Goal: Task Accomplishment & Management: Use online tool/utility

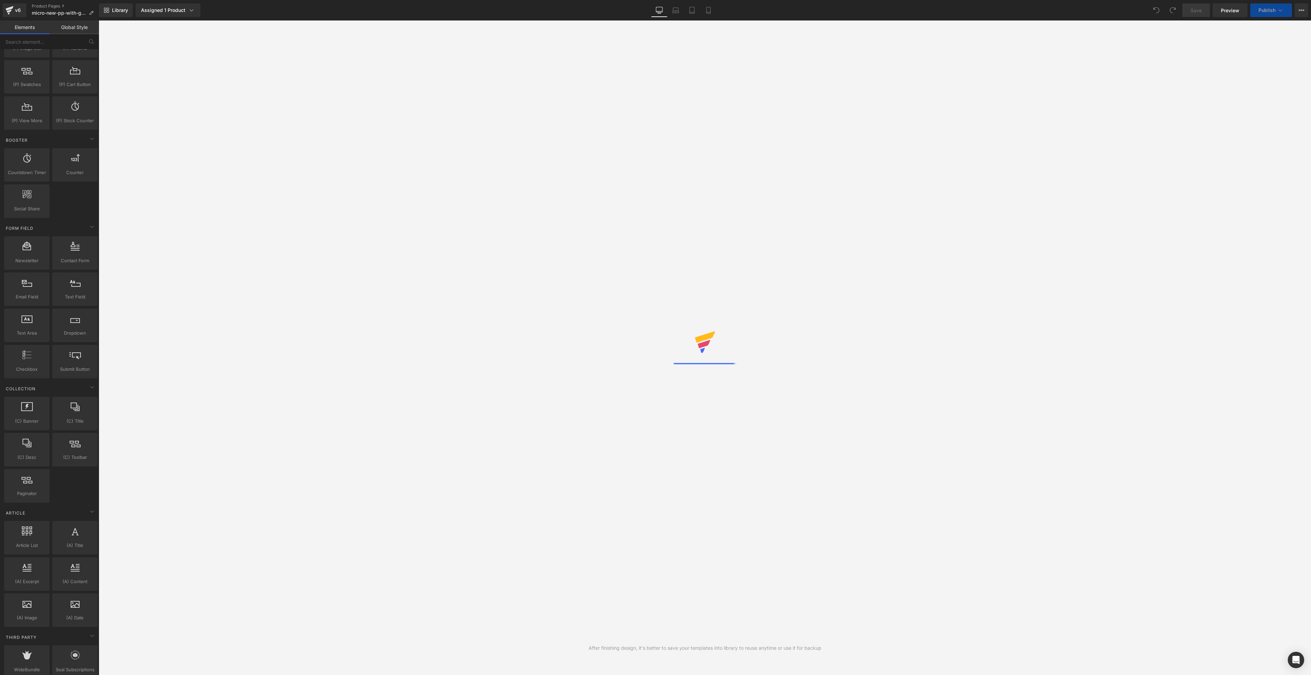
scroll to position [925, 0]
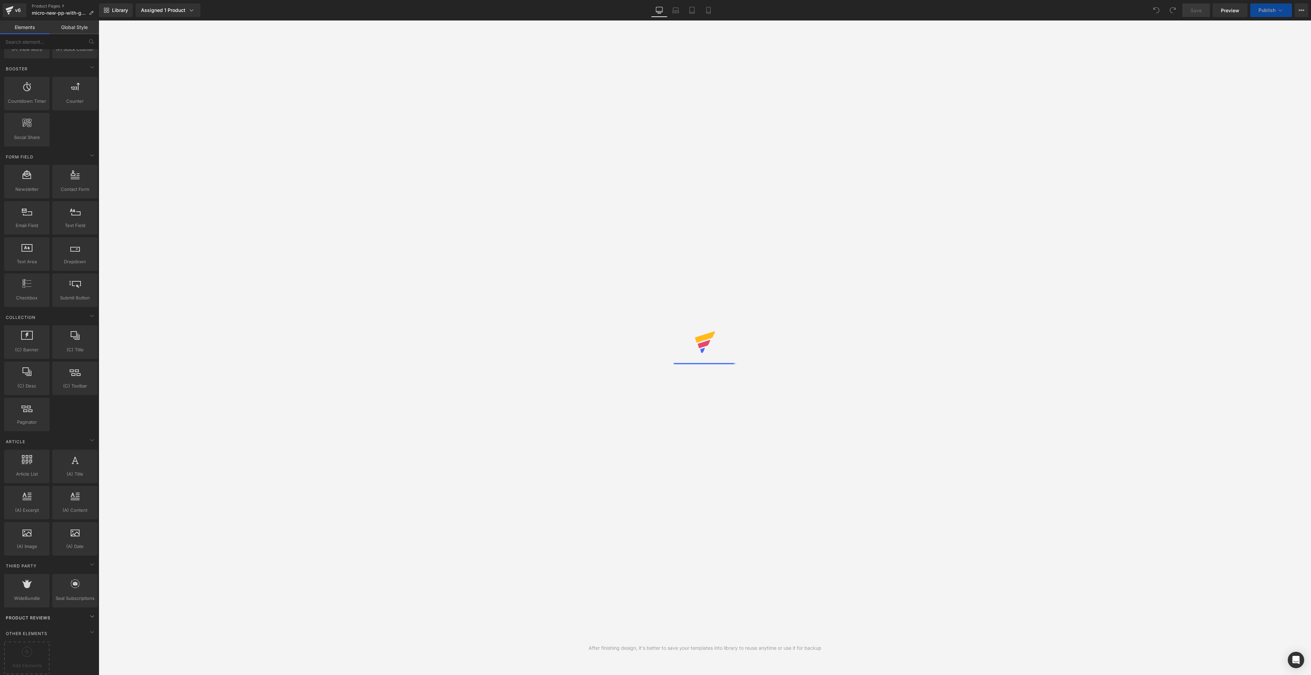
click at [50, 614] on div "Product Reviews" at bounding box center [51, 618] width 96 height 14
click at [88, 612] on icon at bounding box center [92, 616] width 8 height 8
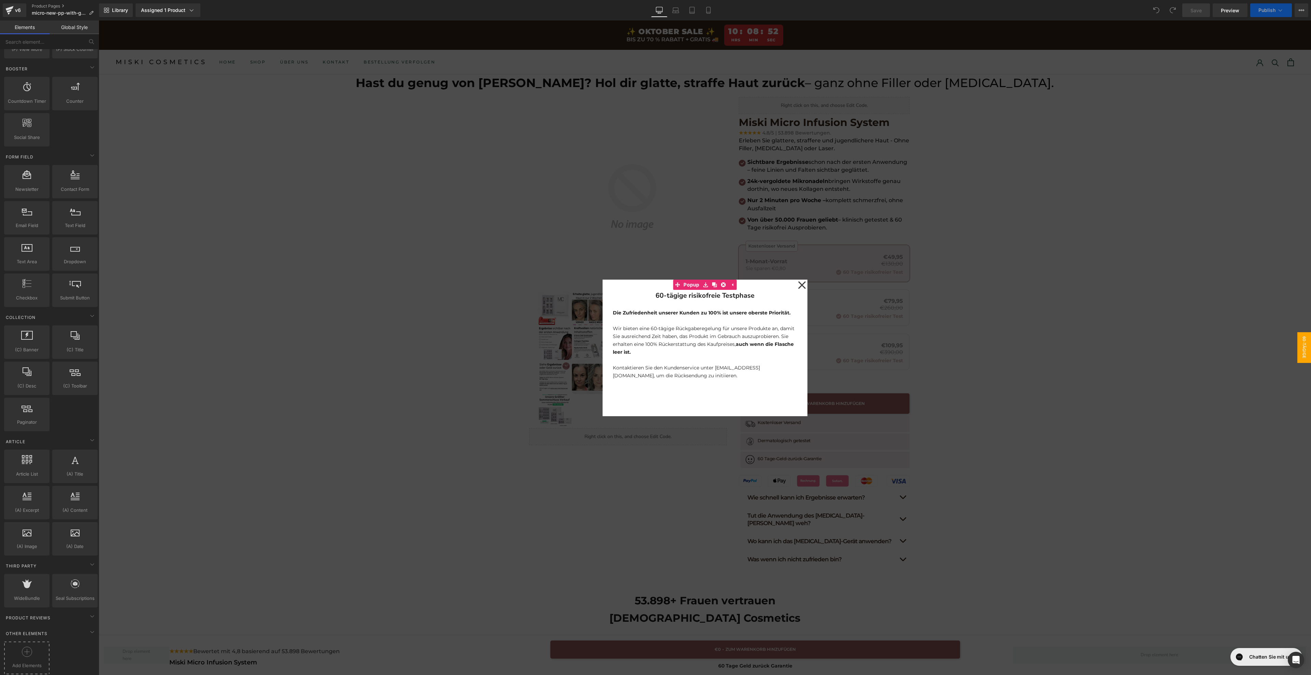
click at [38, 647] on div at bounding box center [27, 654] width 42 height 15
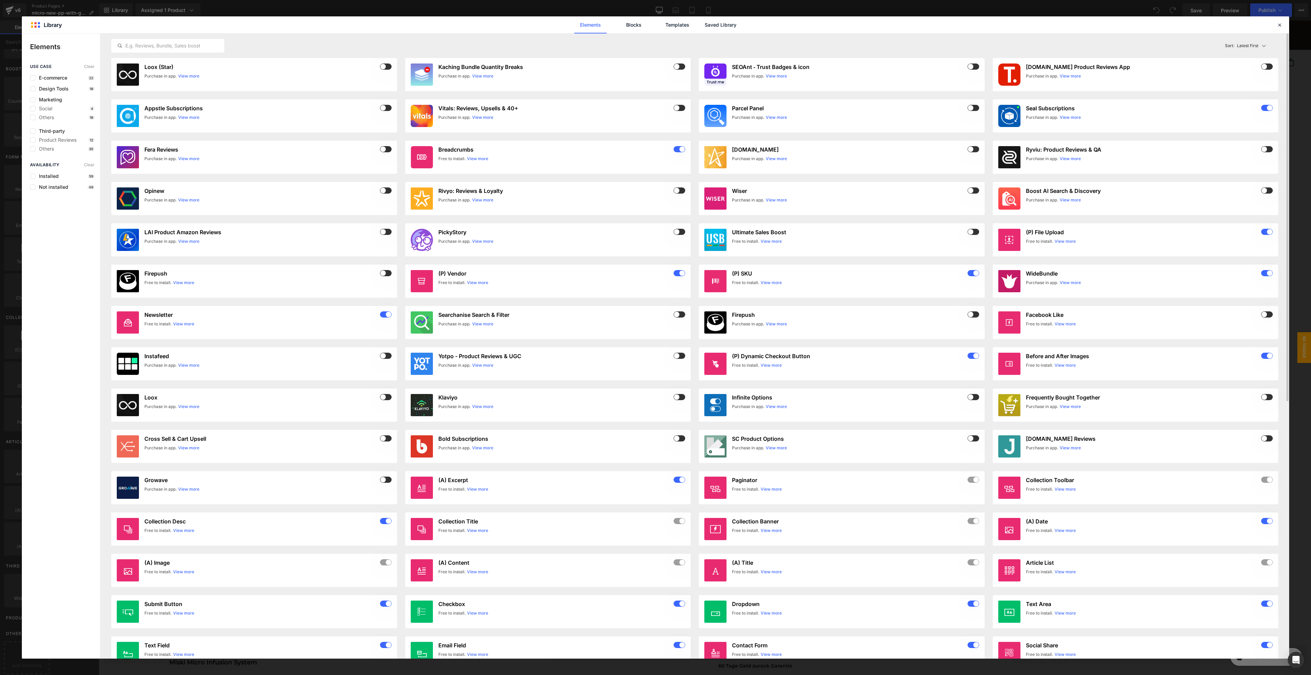
click at [161, 54] on div "Latest First Most View Latest First Sort: Latest First" at bounding box center [694, 45] width 1167 height 25
click at [163, 49] on input "text" at bounding box center [168, 46] width 112 height 8
click at [389, 66] on span at bounding box center [386, 67] width 12 height 6
click at [327, 76] on div "Purchase in app. View more" at bounding box center [267, 76] width 247 height 6
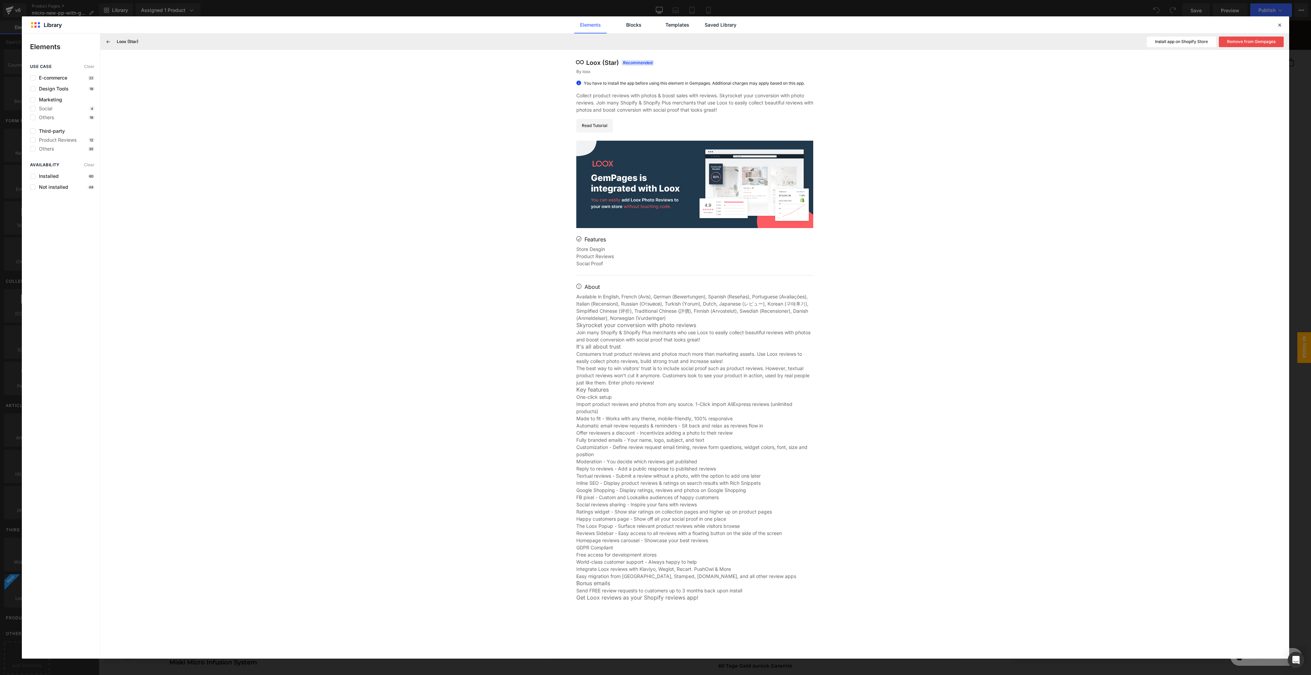
scroll to position [962, 0]
click at [1280, 21] on div at bounding box center [1280, 25] width 8 height 8
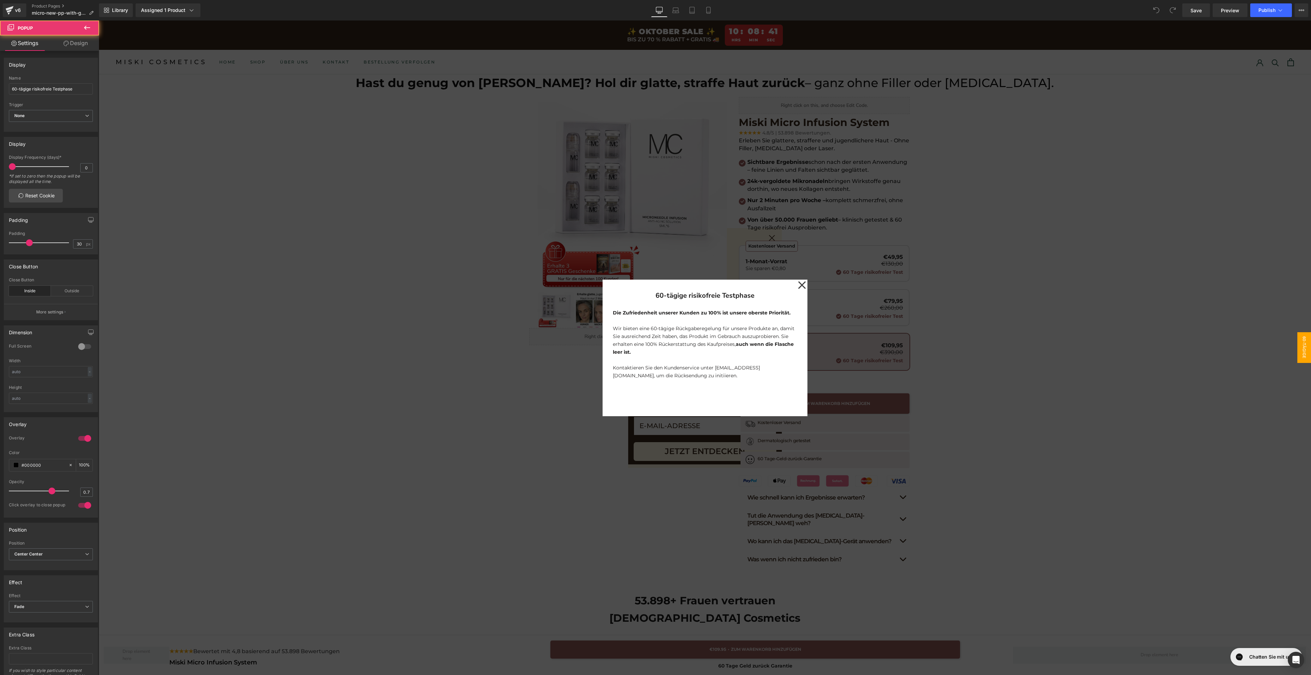
click at [792, 282] on div "60-tägige risikofreie Testphase Heading Die Zufriedenheit unserer Kunden zu 100…" at bounding box center [705, 348] width 205 height 137
click at [798, 286] on icon at bounding box center [802, 285] width 8 height 34
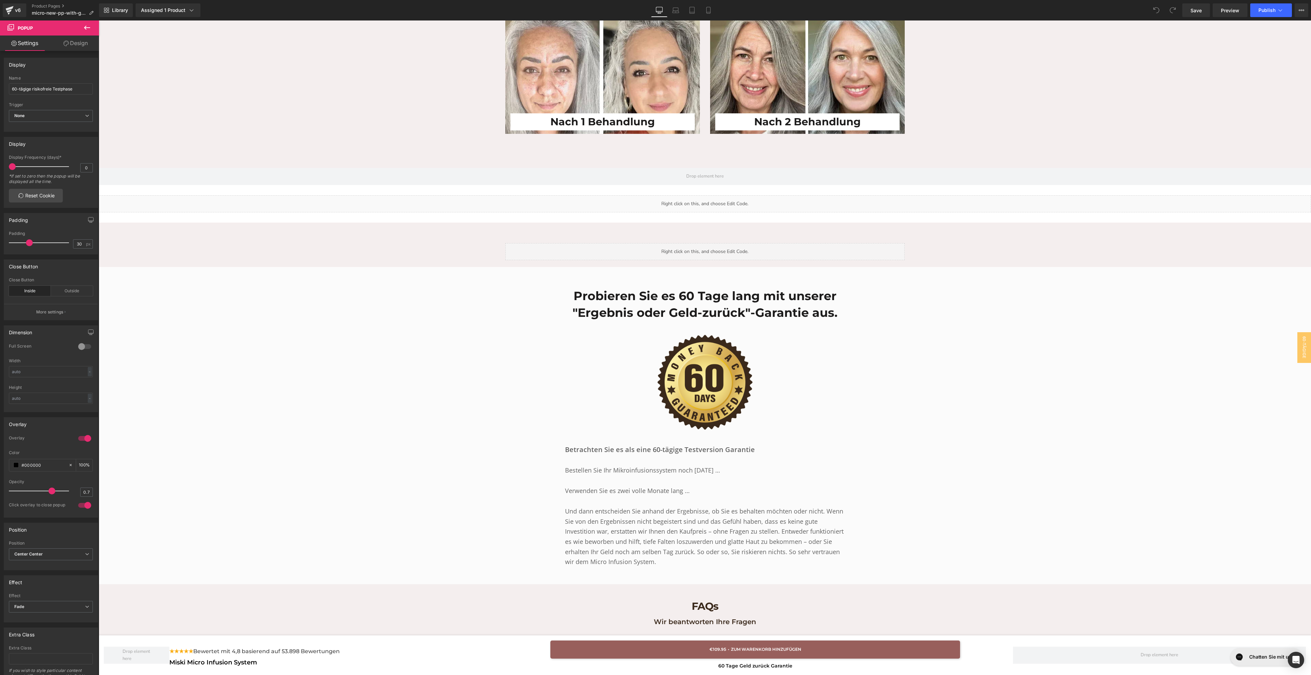
scroll to position [2449, 0]
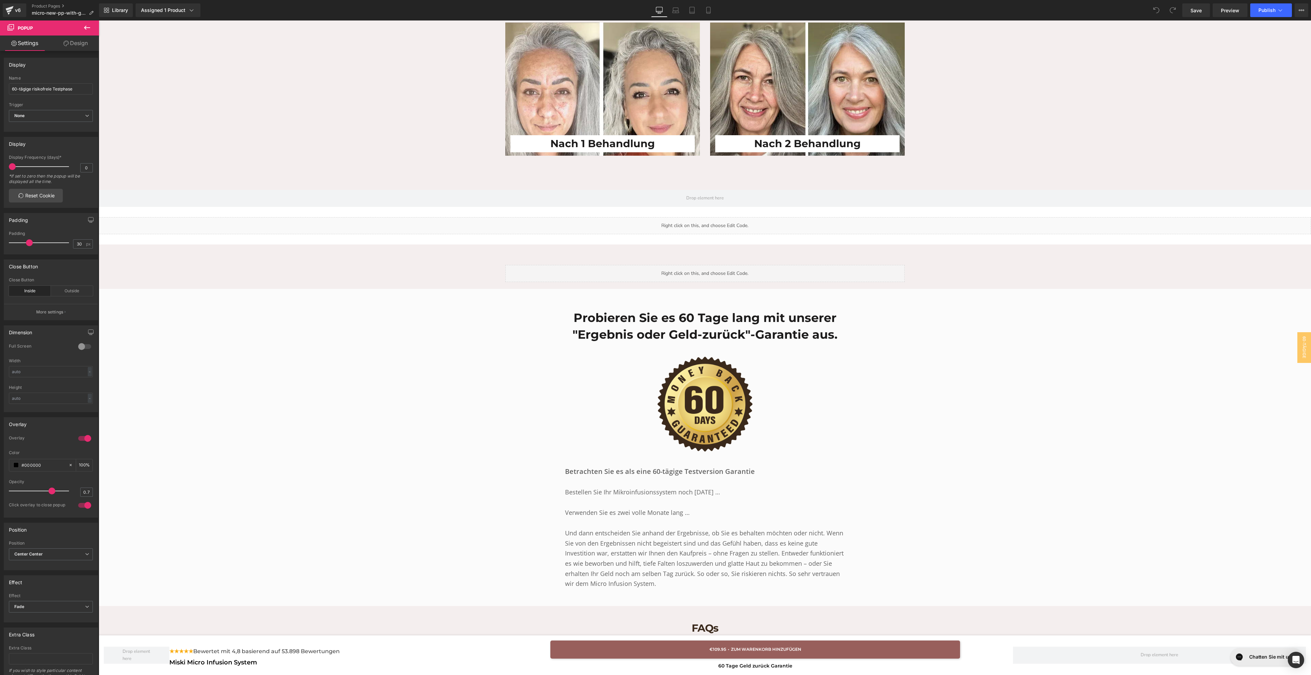
click at [84, 31] on icon at bounding box center [87, 28] width 8 height 8
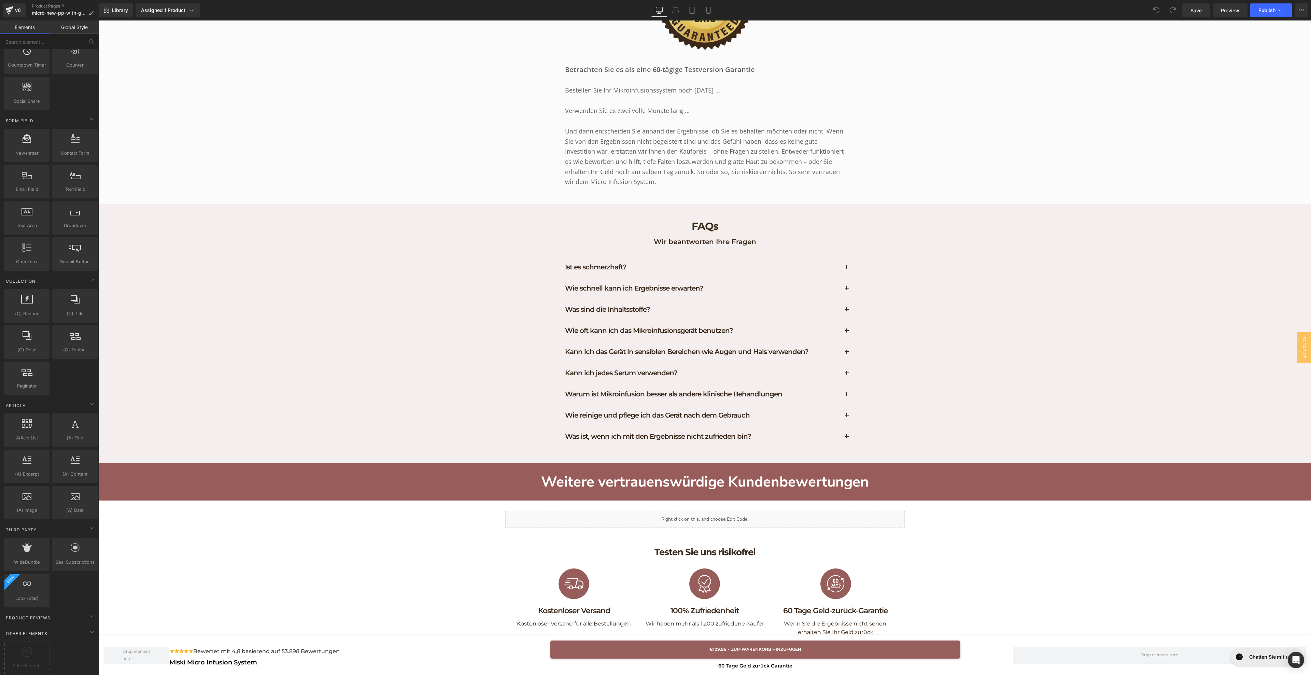
scroll to position [2872, 0]
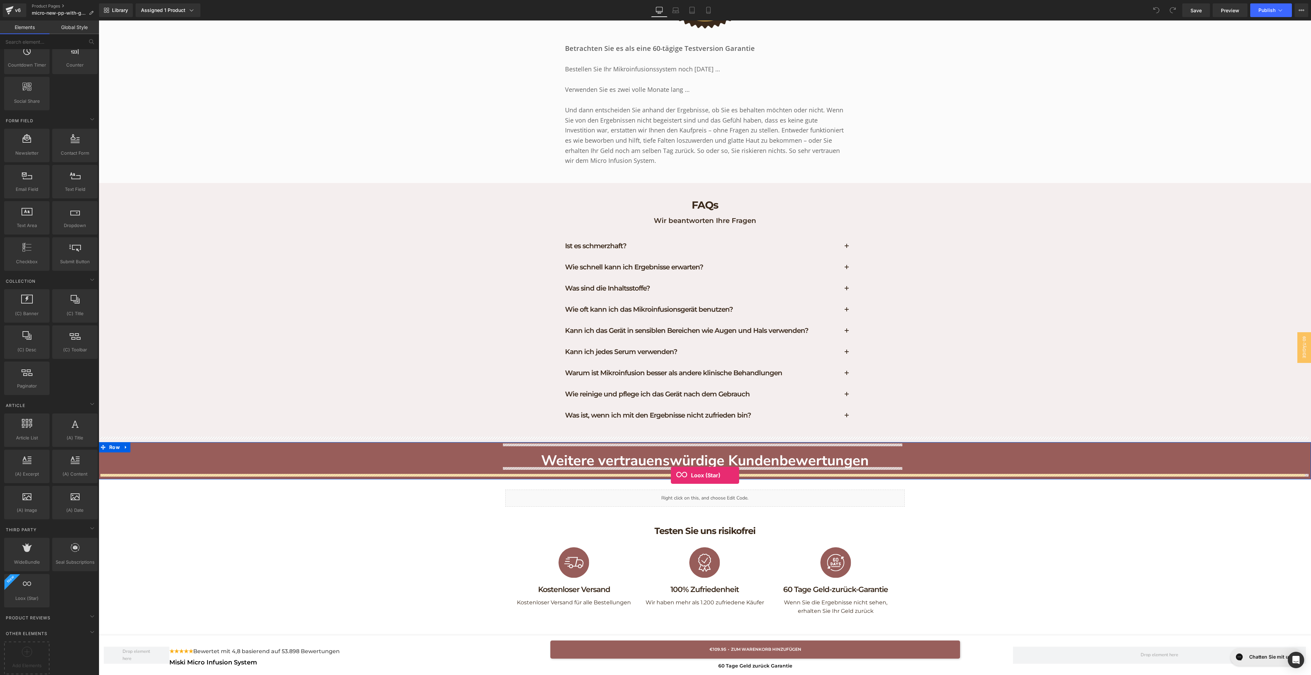
drag, startPoint x: 130, startPoint y: 598, endPoint x: 671, endPoint y: 475, distance: 554.7
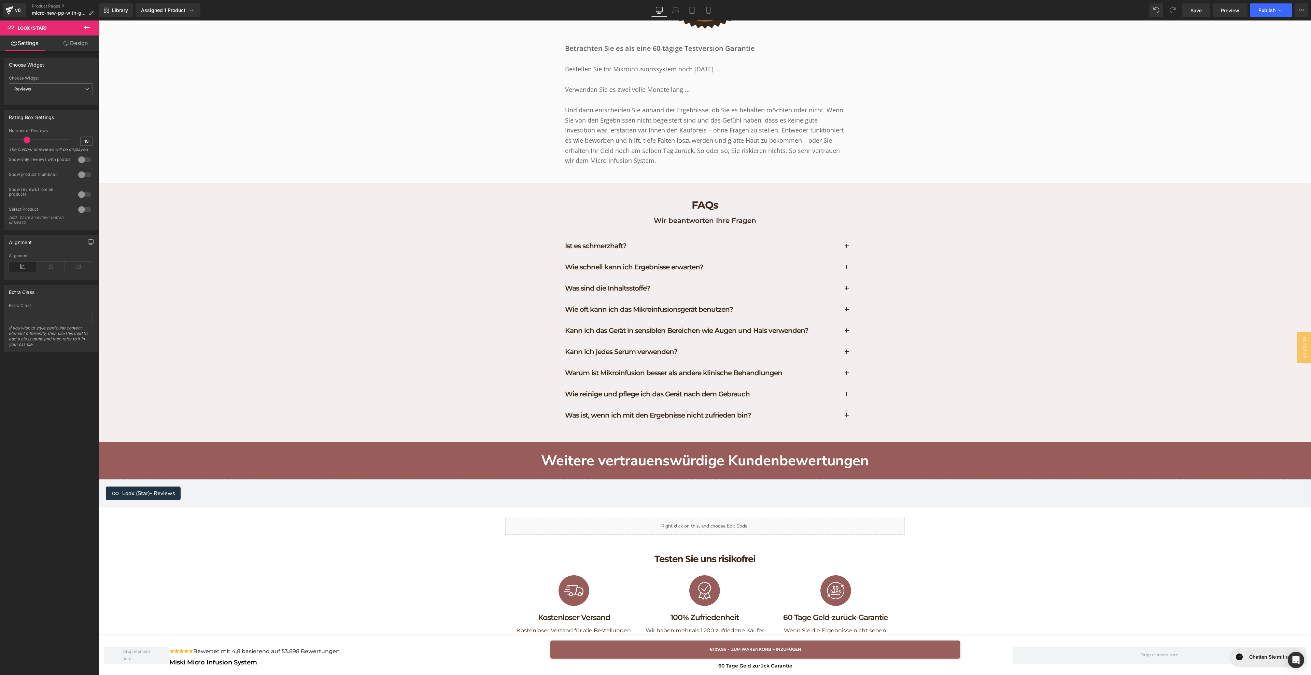
click at [28, 143] on div at bounding box center [40, 140] width 57 height 14
click at [80, 215] on div at bounding box center [84, 209] width 16 height 11
click at [48, 281] on link "Pick a Product" at bounding box center [51, 275] width 79 height 11
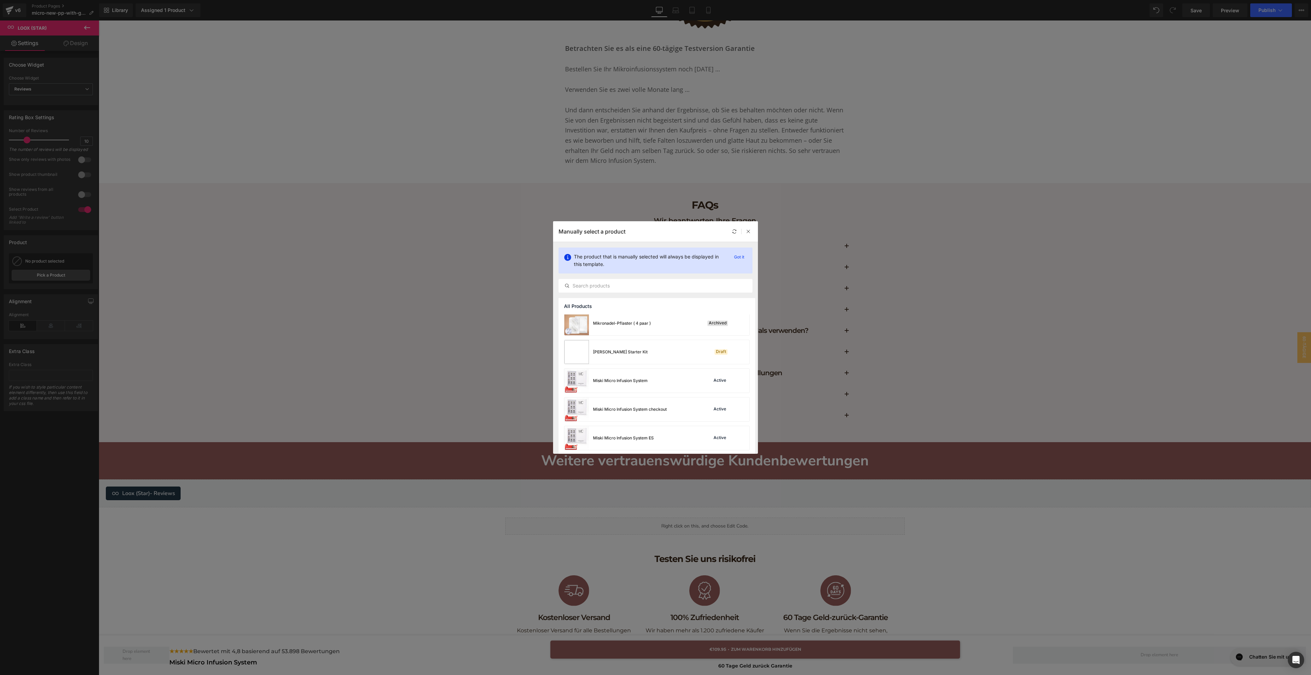
scroll to position [1152, 0]
click at [666, 379] on div "Miski Micro Infusion System Active" at bounding box center [657, 380] width 185 height 24
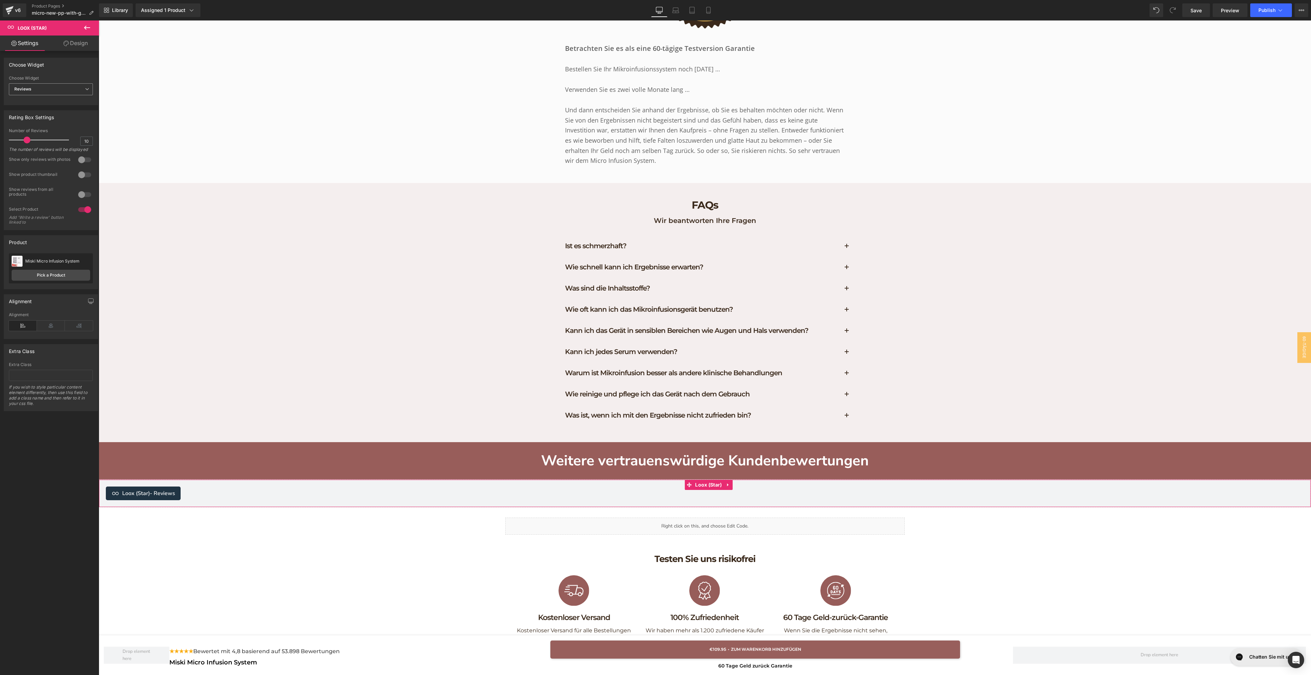
click at [64, 92] on span "Reviews" at bounding box center [51, 89] width 84 height 12
click at [45, 110] on li "Star Badge" at bounding box center [49, 112] width 81 height 10
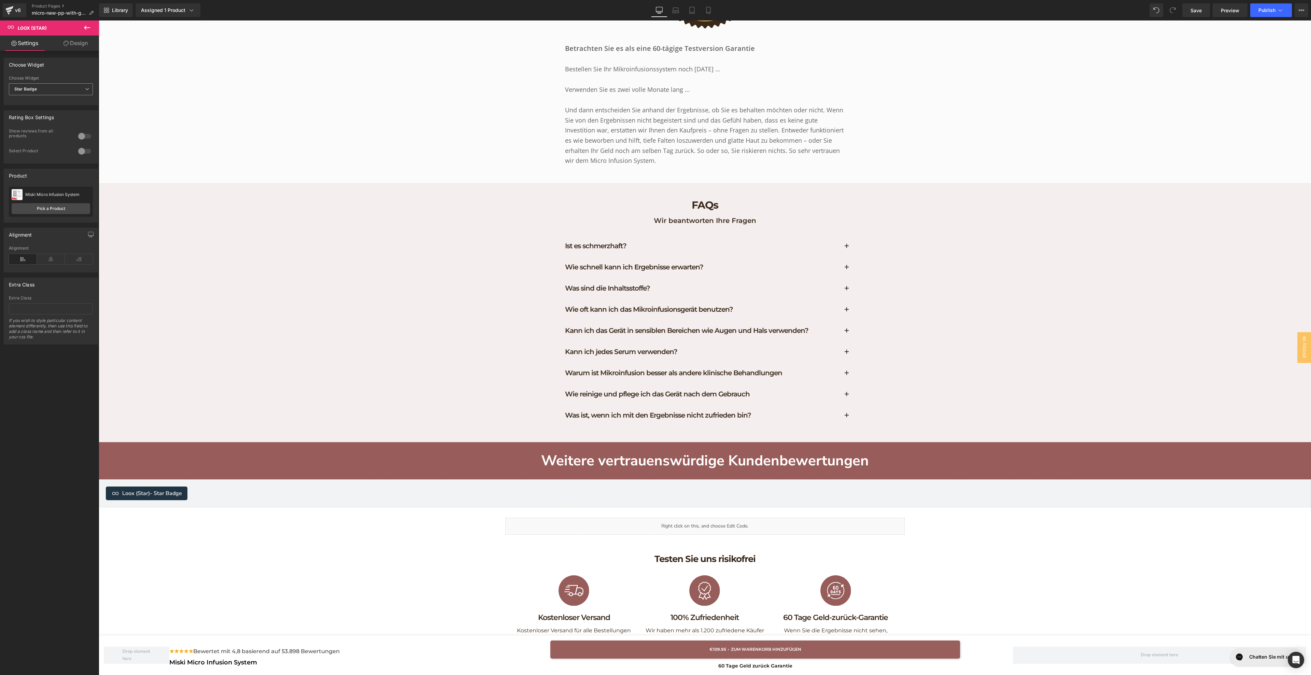
click at [50, 89] on span "Star Badge" at bounding box center [51, 89] width 84 height 12
click at [42, 99] on li "Reviews" at bounding box center [49, 101] width 81 height 10
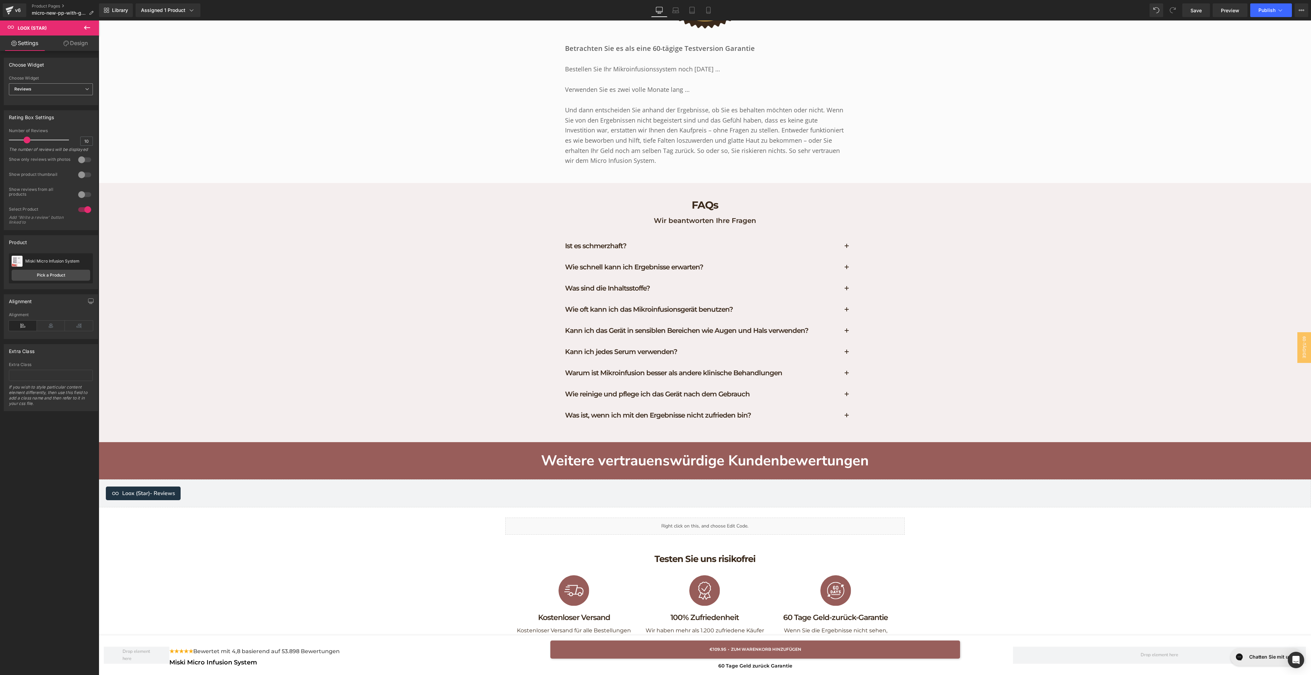
click at [48, 89] on span "Reviews" at bounding box center [51, 89] width 84 height 12
click at [39, 110] on div "Star Badge" at bounding box center [30, 111] width 22 height 5
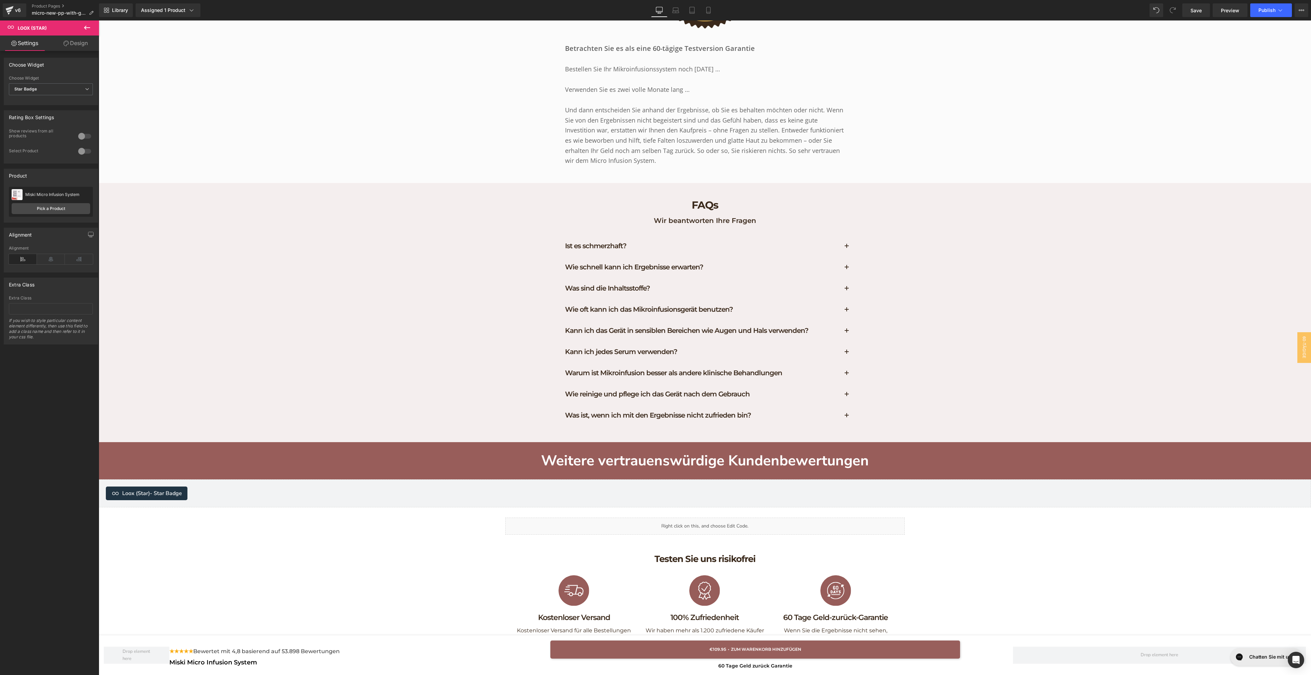
click at [81, 138] on div at bounding box center [84, 136] width 16 height 11
click at [79, 136] on div at bounding box center [84, 136] width 16 height 11
click at [76, 92] on span "Star Badge" at bounding box center [51, 89] width 84 height 12
click at [1202, 17] on div "Library Assigned 1 Product Product Preview Miski Micro Infusion System Manage a…" at bounding box center [705, 10] width 1212 height 20
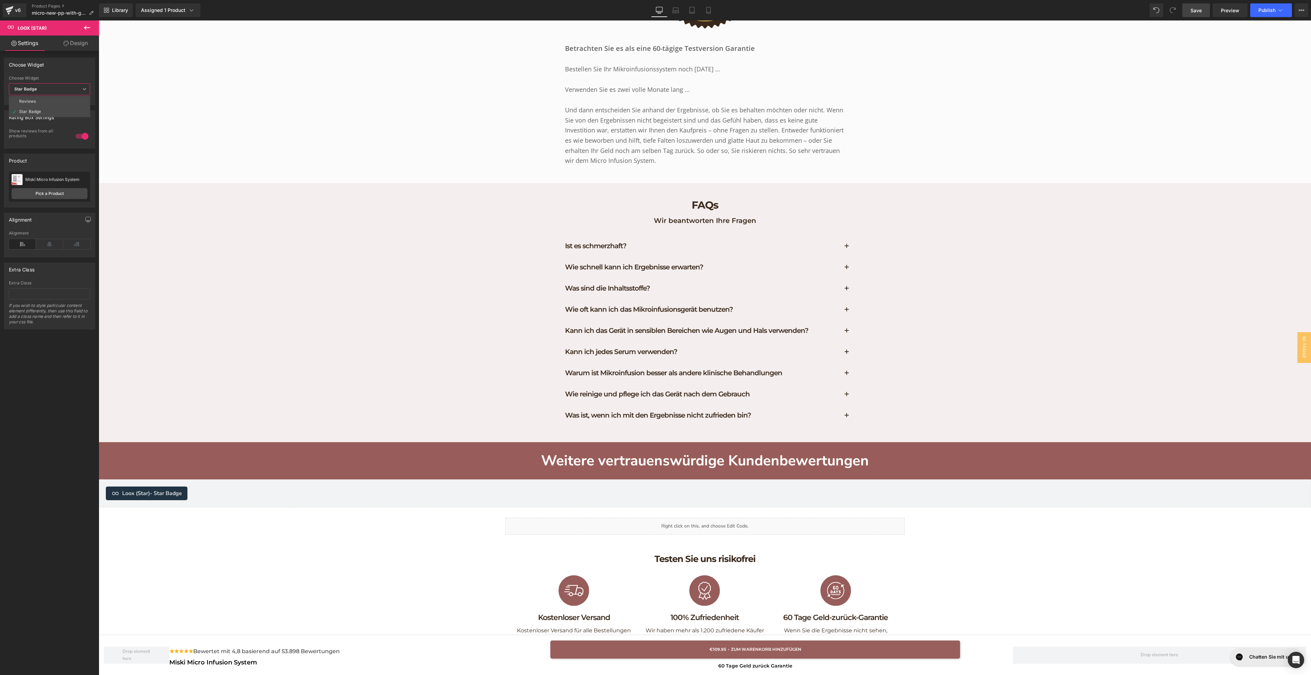
click at [1201, 15] on link "Save" at bounding box center [1197, 10] width 28 height 14
click at [1224, 8] on span "Preview" at bounding box center [1230, 10] width 18 height 7
click at [575, 489] on div "Loox (Star) - Star Badge" at bounding box center [705, 494] width 1198 height 14
click at [71, 100] on div at bounding box center [51, 101] width 84 height 4
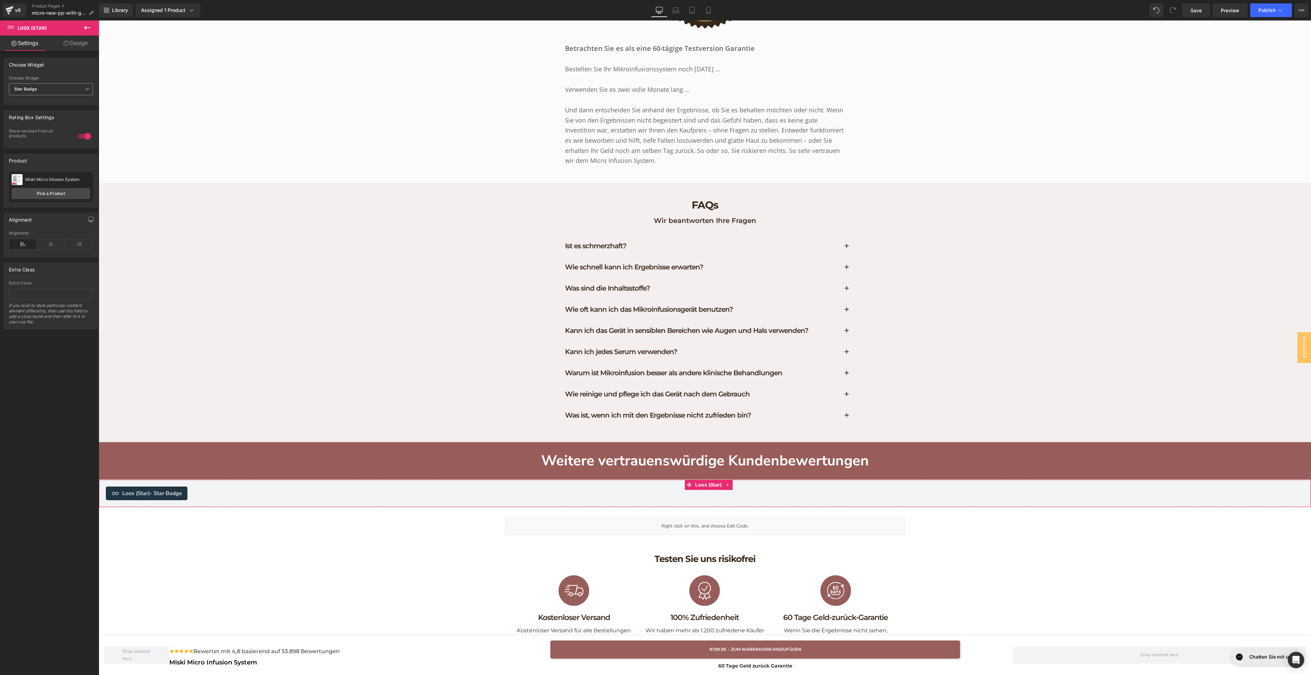
click at [71, 96] on div "Star Badge Reviews Star Badge" at bounding box center [51, 90] width 84 height 15
click at [71, 93] on span "Star Badge" at bounding box center [51, 89] width 84 height 12
click at [55, 106] on li "Reviews" at bounding box center [49, 101] width 81 height 10
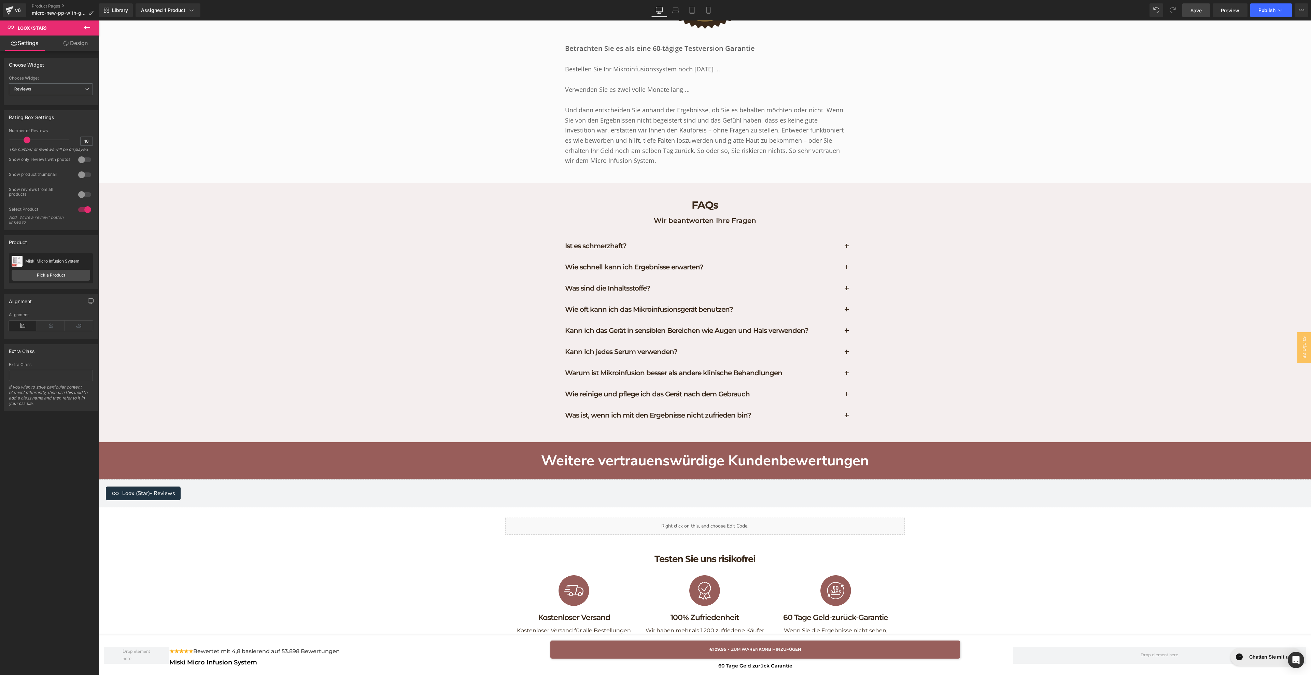
click at [1201, 11] on span "Save" at bounding box center [1196, 10] width 11 height 7
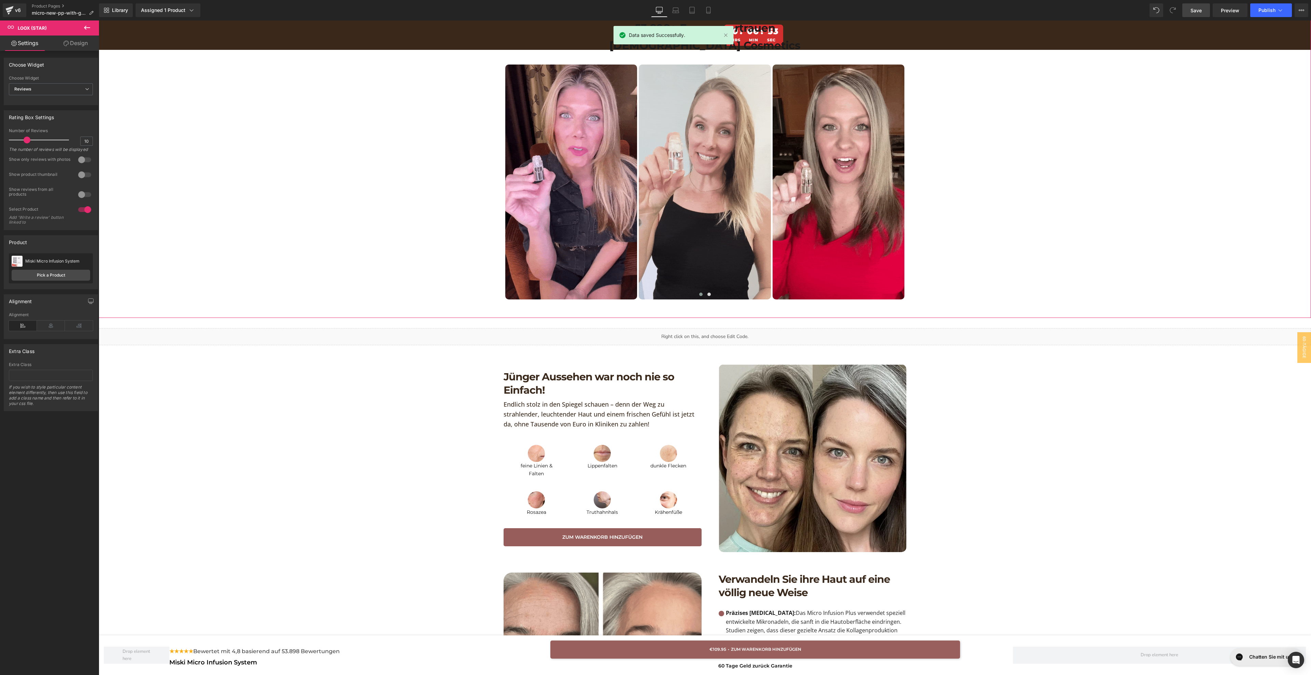
scroll to position [603, 0]
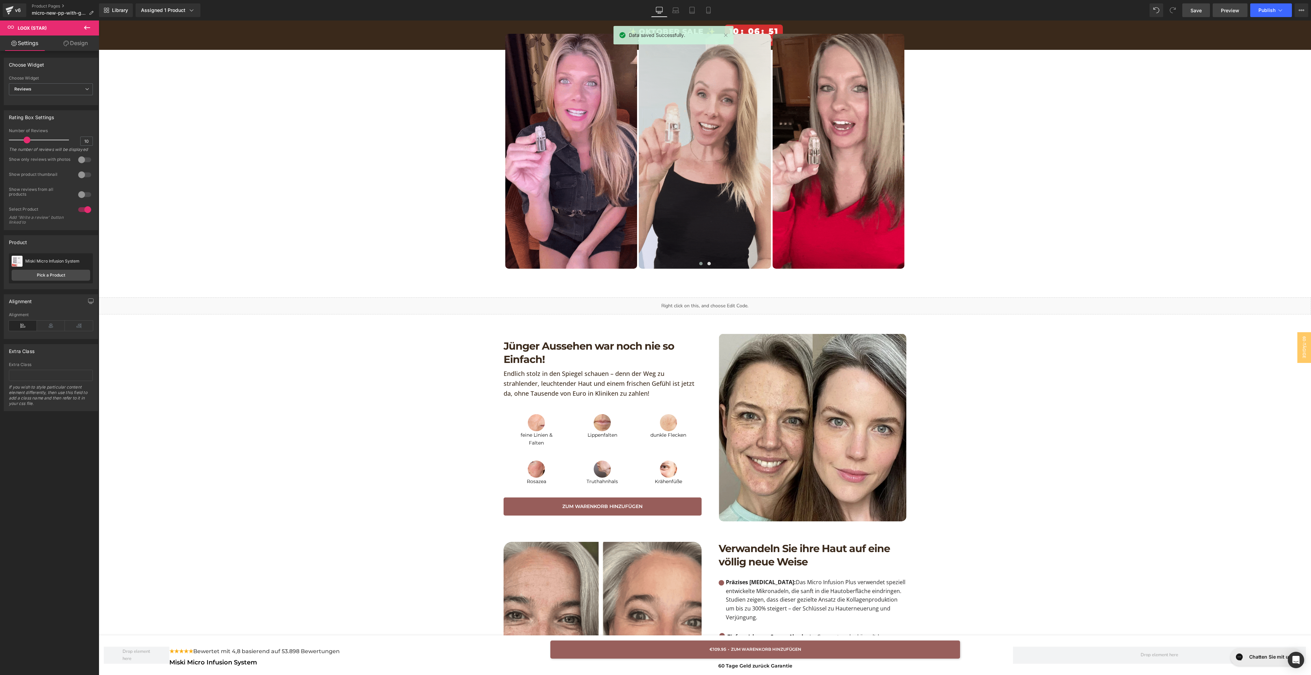
click at [1225, 8] on span "Preview" at bounding box center [1230, 10] width 18 height 7
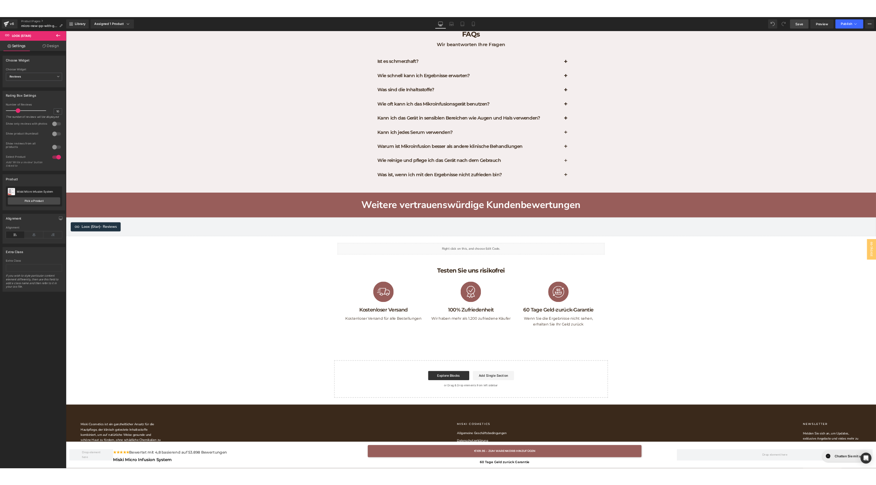
scroll to position [3032, 0]
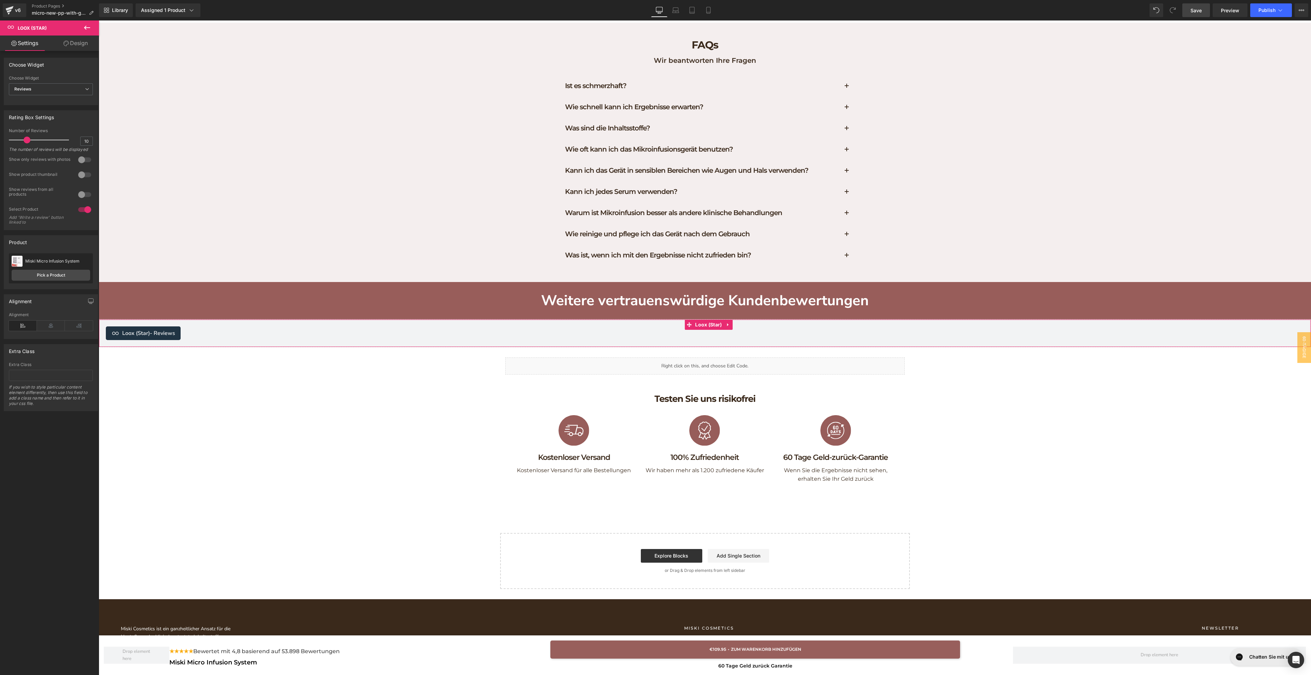
click at [184, 326] on div "Loox (Star) - Reviews" at bounding box center [705, 333] width 1198 height 14
click at [730, 322] on icon at bounding box center [728, 324] width 5 height 5
click at [732, 322] on icon at bounding box center [732, 324] width 5 height 5
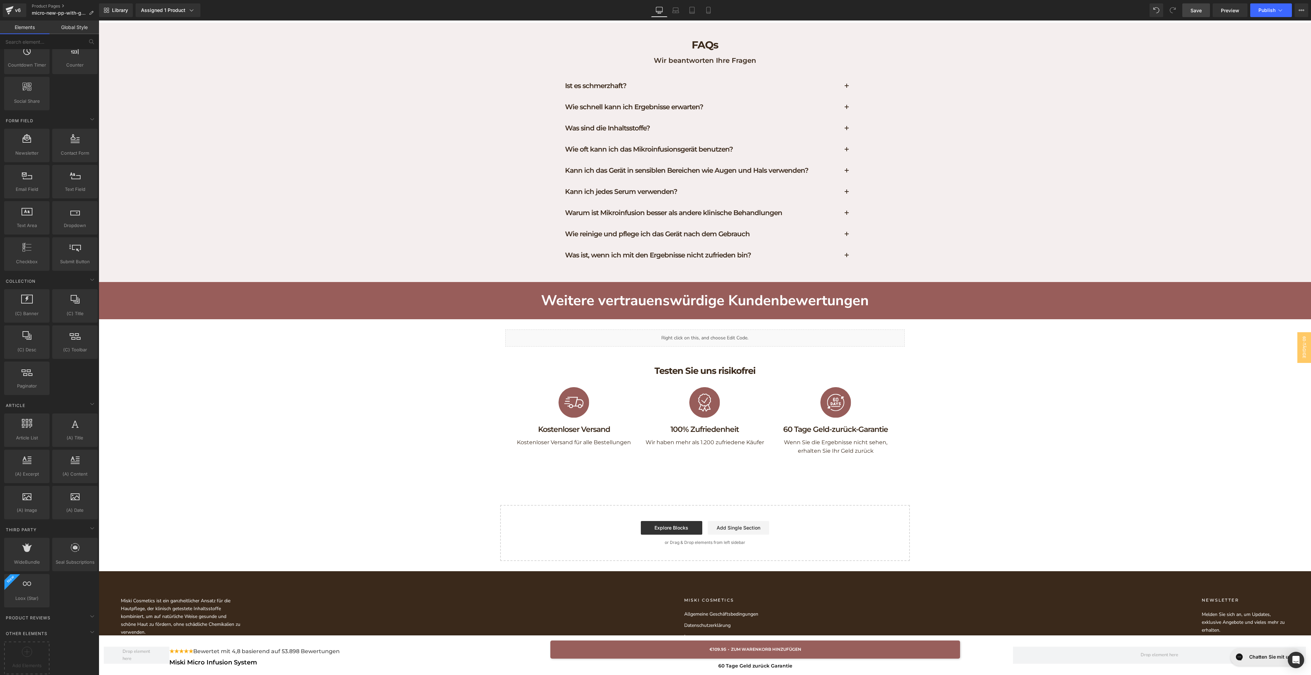
click at [1188, 14] on link "Save" at bounding box center [1197, 10] width 28 height 14
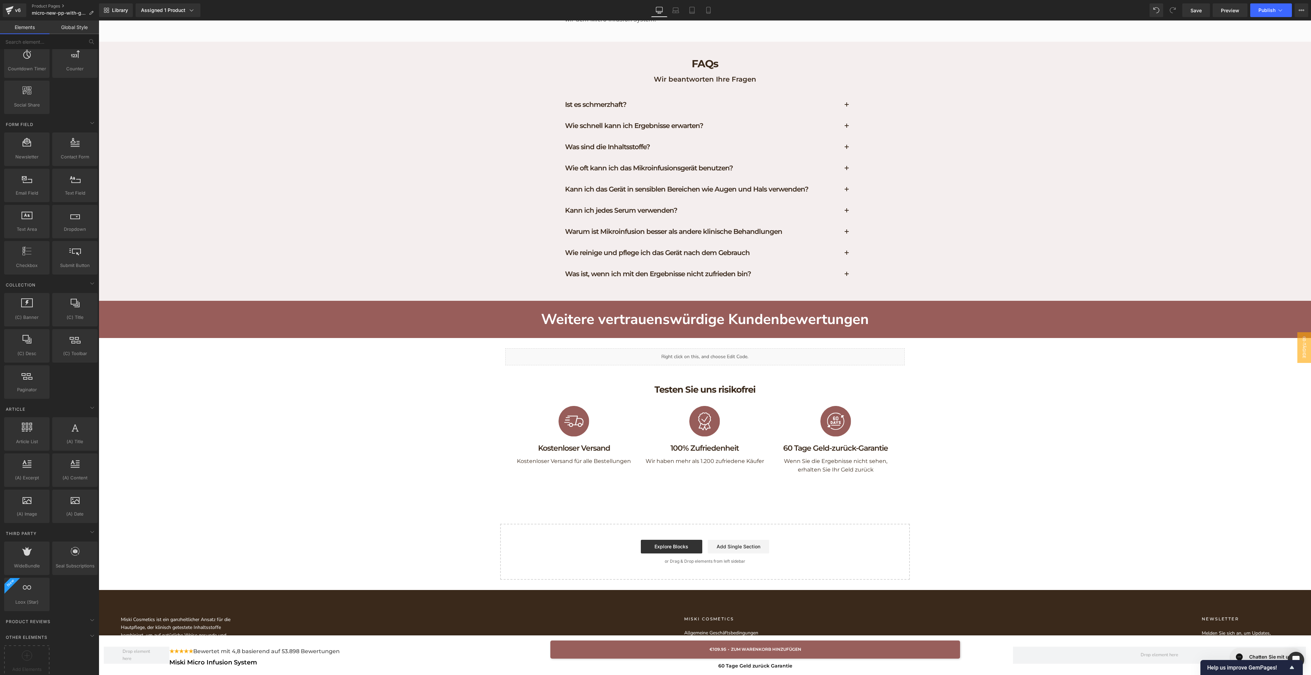
scroll to position [3013, 0]
